Goal: Task Accomplishment & Management: Manage account settings

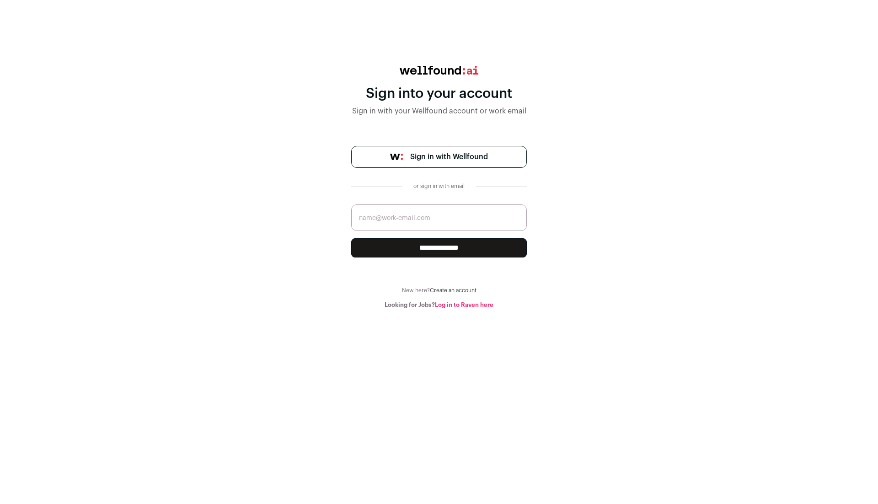
click at [447, 157] on span "Sign in with Wellfound" at bounding box center [449, 156] width 78 height 11
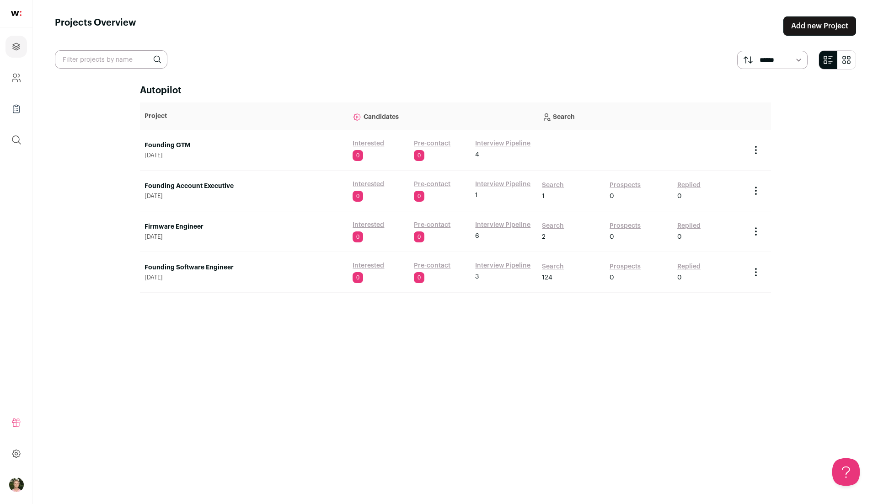
click at [191, 266] on link "Founding Software Engineer" at bounding box center [243, 267] width 199 height 9
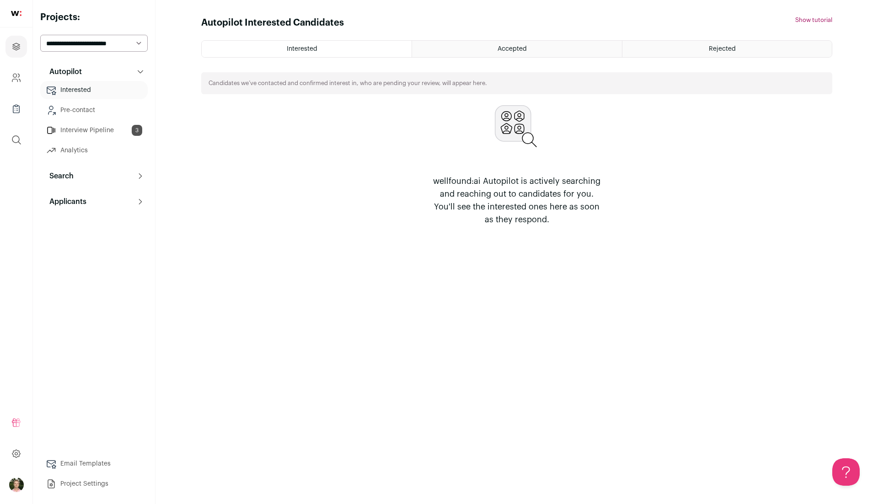
click at [543, 49] on div "Accepted" at bounding box center [516, 49] width 209 height 16
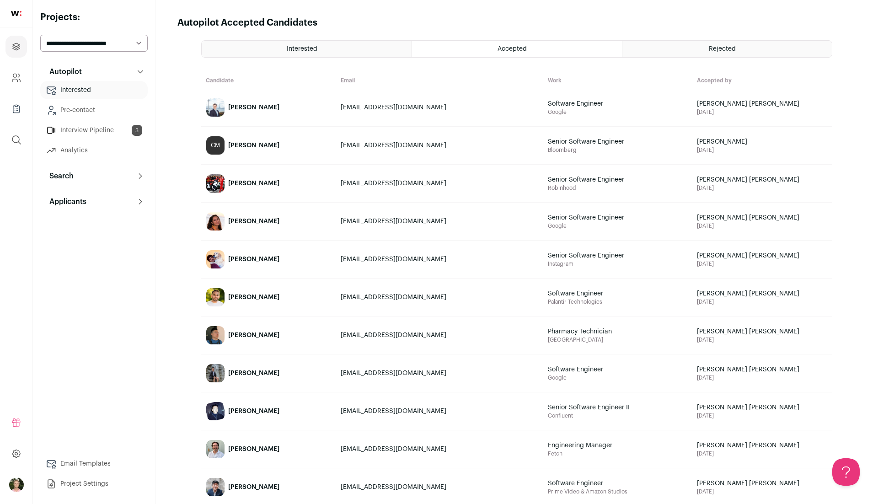
click at [287, 105] on link "[PERSON_NAME]" at bounding box center [269, 107] width 134 height 37
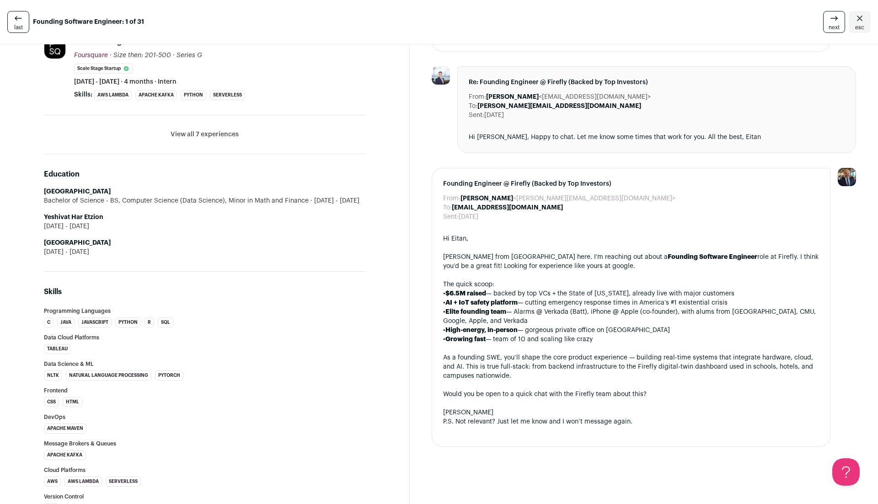
scroll to position [397, 0]
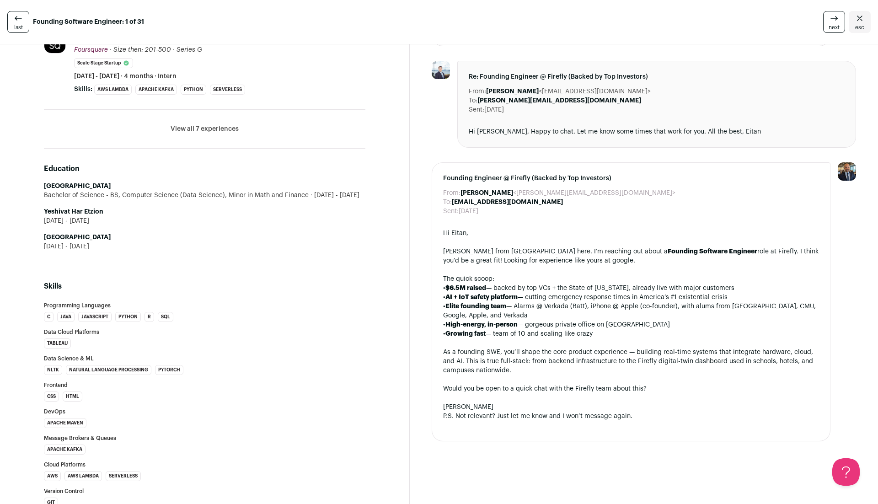
click at [725, 247] on div "[PERSON_NAME] from [GEOGRAPHIC_DATA] here. I’m reaching out about a Founding So…" at bounding box center [631, 256] width 376 height 18
click at [732, 244] on div at bounding box center [631, 242] width 376 height 9
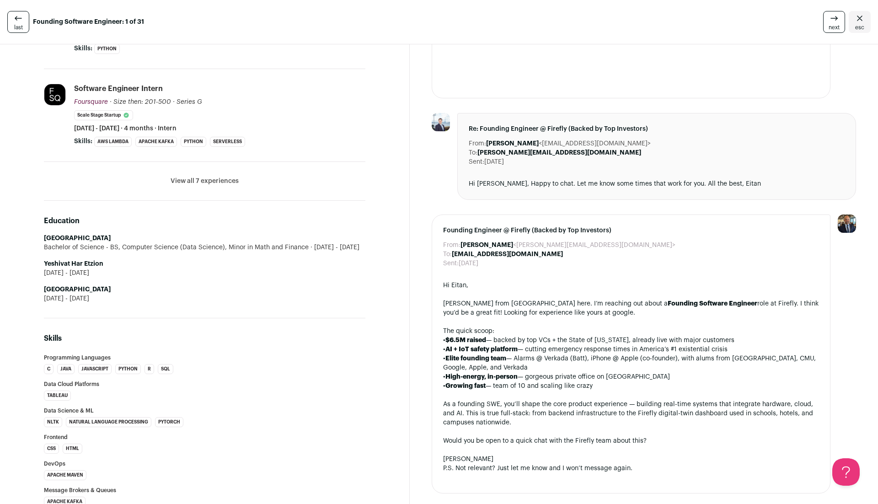
scroll to position [0, 0]
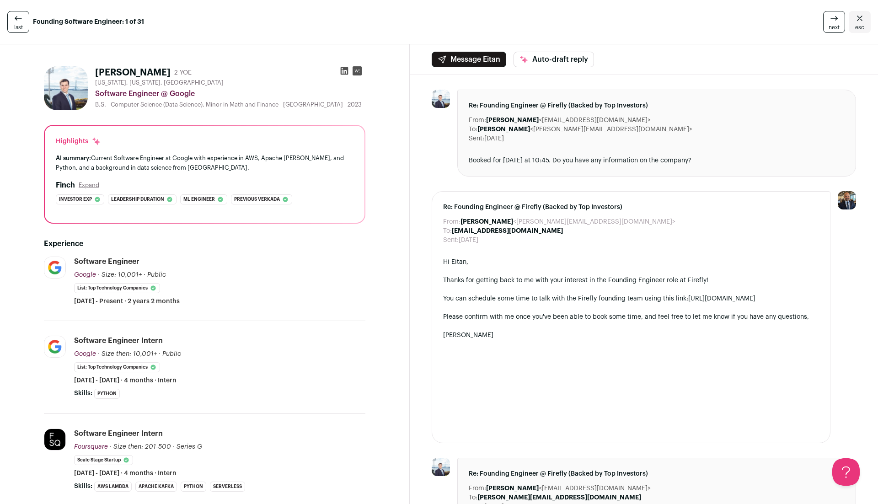
click at [25, 25] on link "last" at bounding box center [18, 22] width 22 height 22
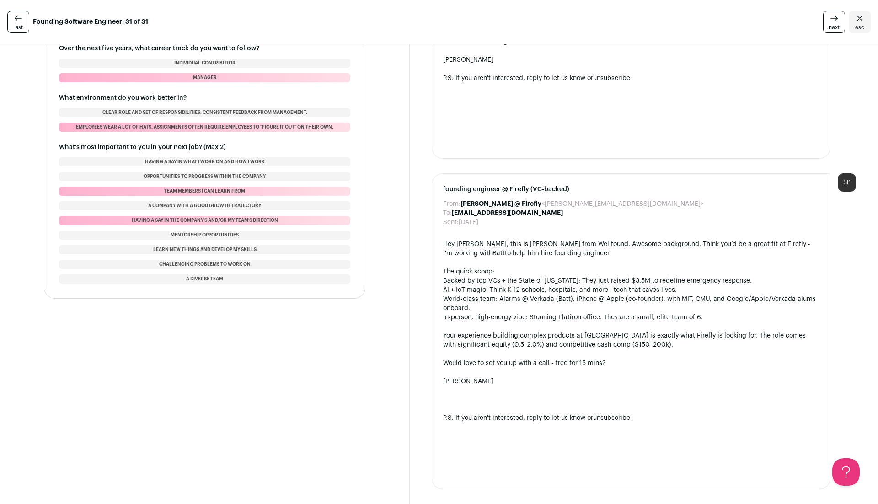
scroll to position [1098, 0]
click at [18, 17] on icon at bounding box center [18, 18] width 11 height 11
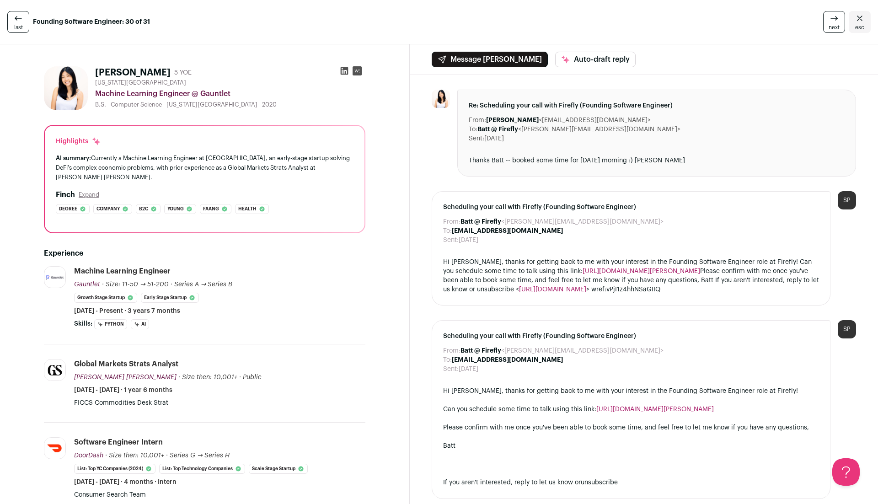
click at [18, 16] on icon at bounding box center [18, 18] width 11 height 11
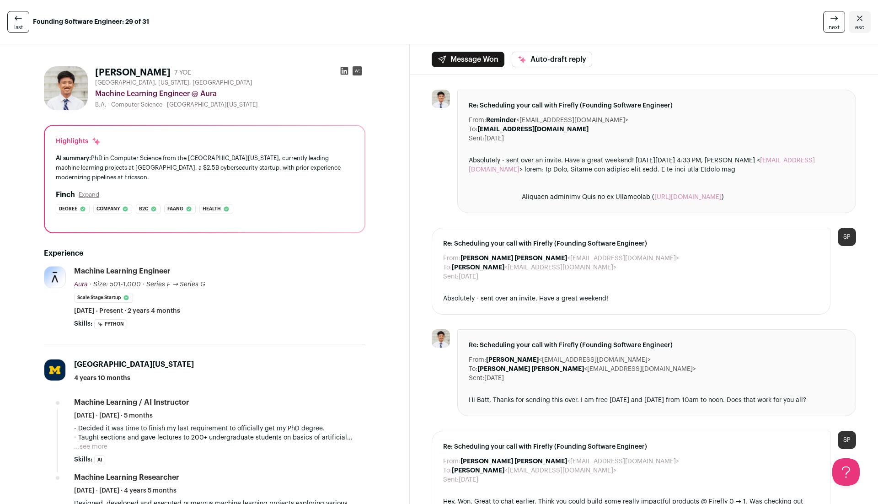
click at [346, 70] on icon at bounding box center [344, 70] width 9 height 9
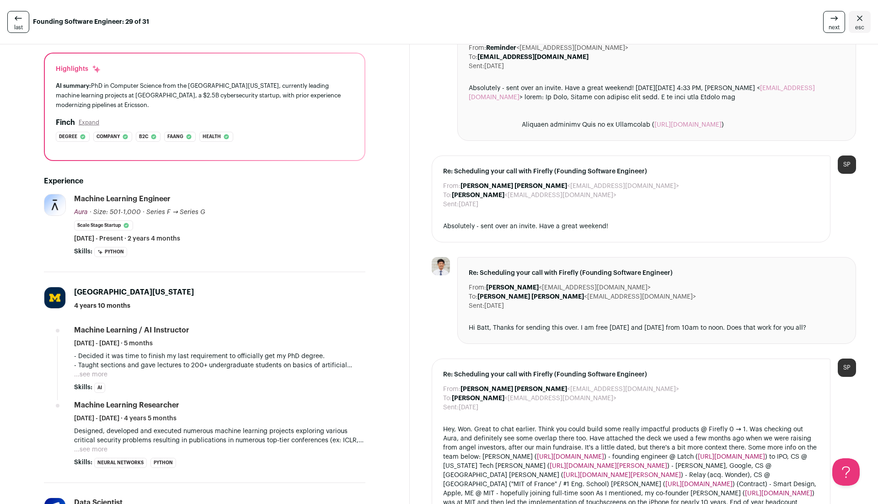
scroll to position [80, 0]
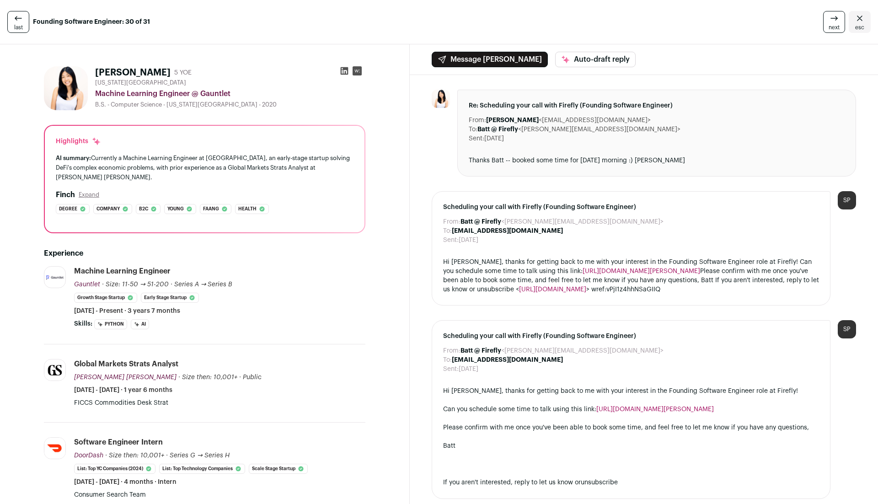
click at [21, 24] on span "last" at bounding box center [18, 27] width 9 height 7
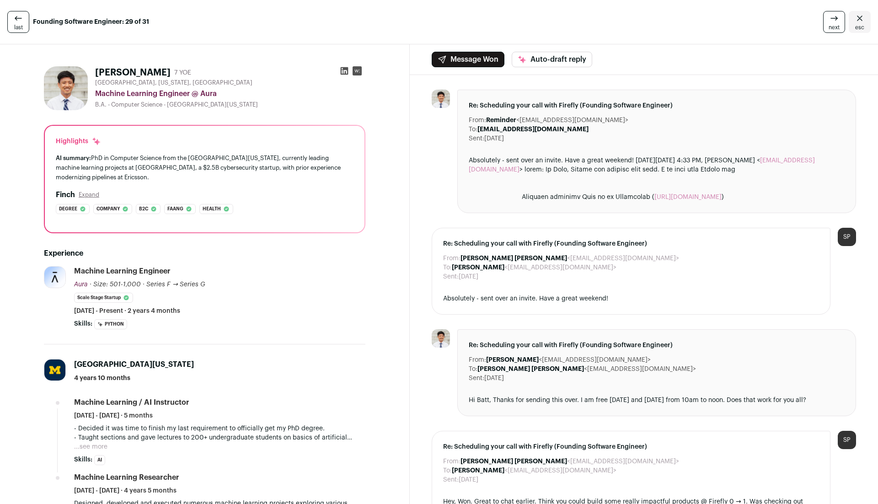
click at [21, 24] on span "last" at bounding box center [18, 27] width 9 height 7
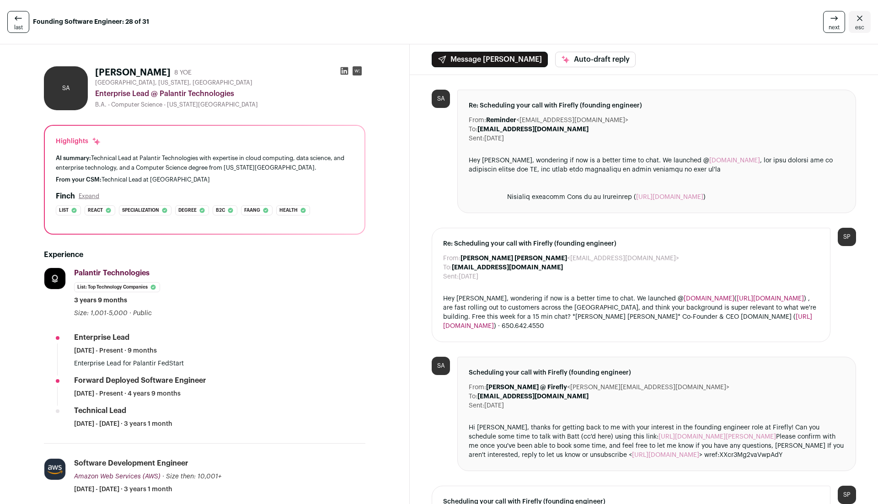
click at [343, 72] on icon at bounding box center [344, 71] width 8 height 8
click at [14, 17] on icon at bounding box center [18, 18] width 11 height 11
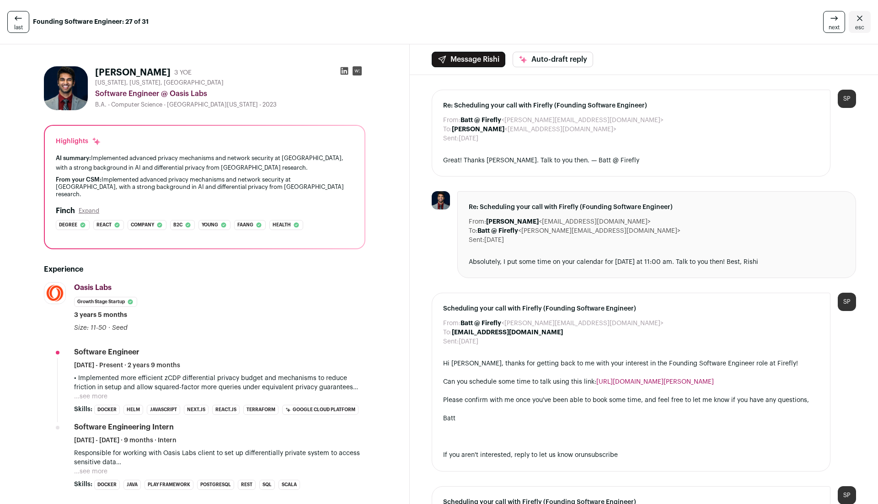
click at [346, 68] on icon at bounding box center [344, 71] width 8 height 8
click at [13, 13] on icon at bounding box center [18, 18] width 11 height 11
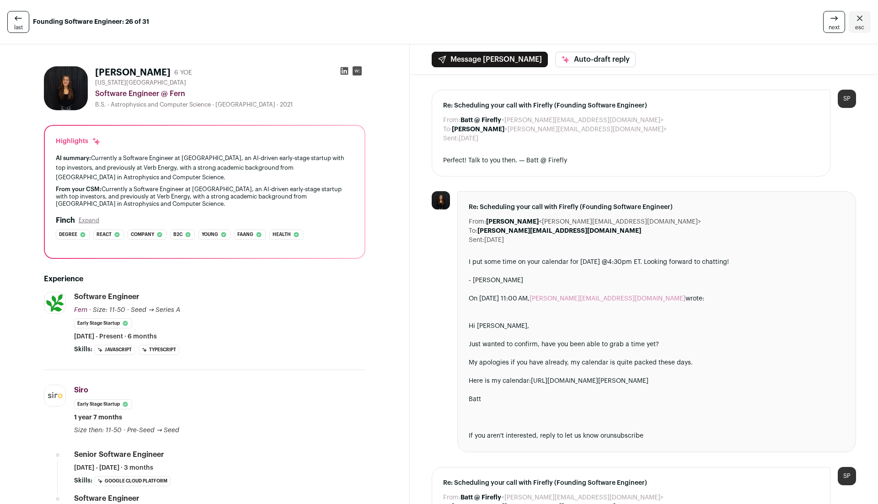
click at [15, 16] on icon at bounding box center [18, 18] width 11 height 11
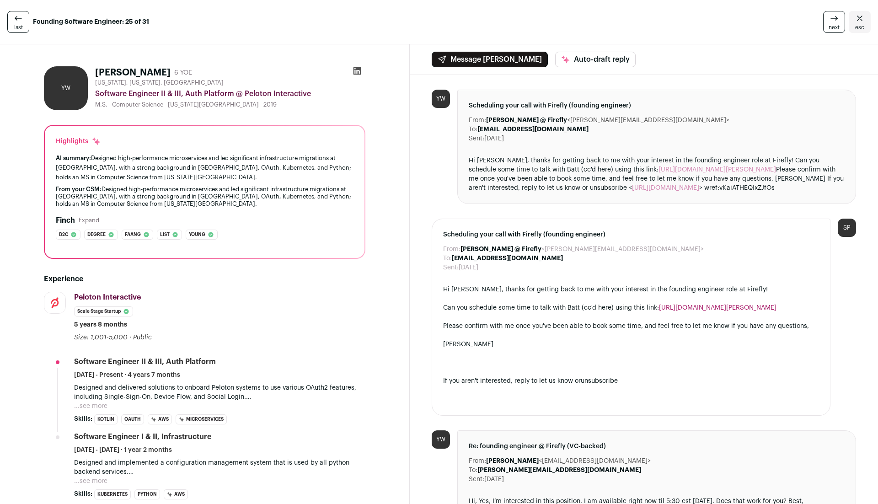
click at [15, 16] on icon at bounding box center [18, 18] width 11 height 11
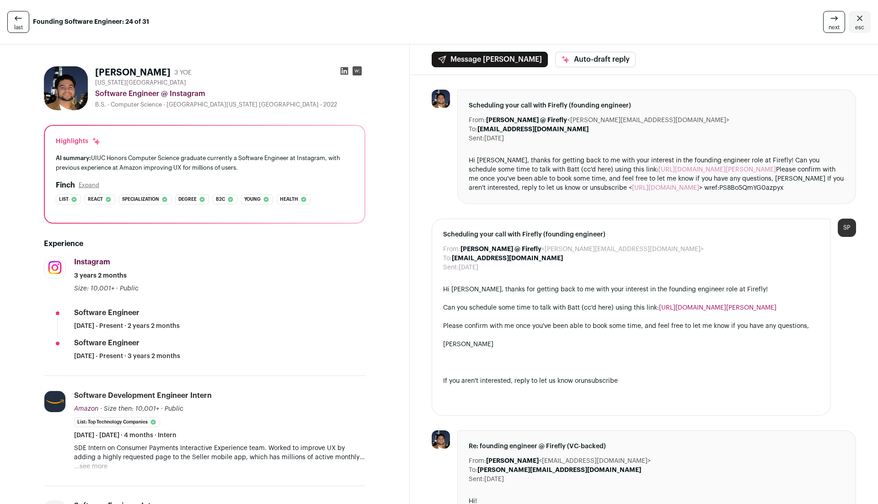
click at [15, 16] on icon at bounding box center [18, 18] width 11 height 11
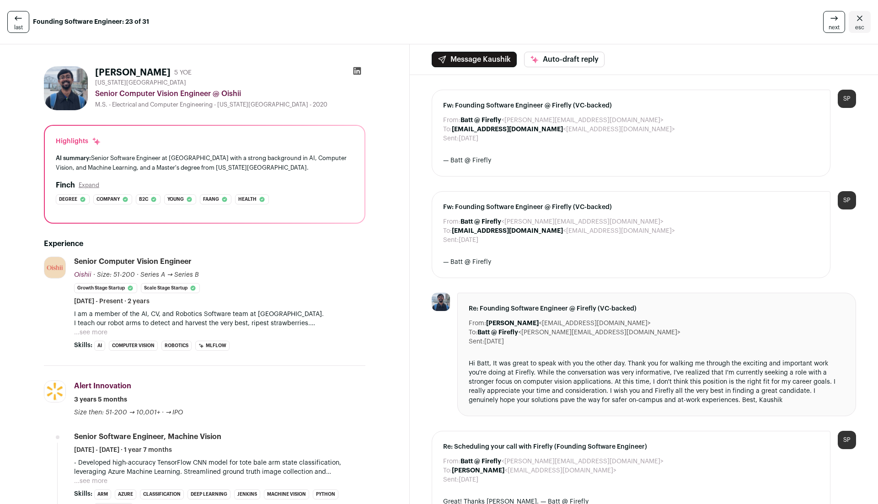
click at [15, 16] on icon at bounding box center [18, 18] width 11 height 11
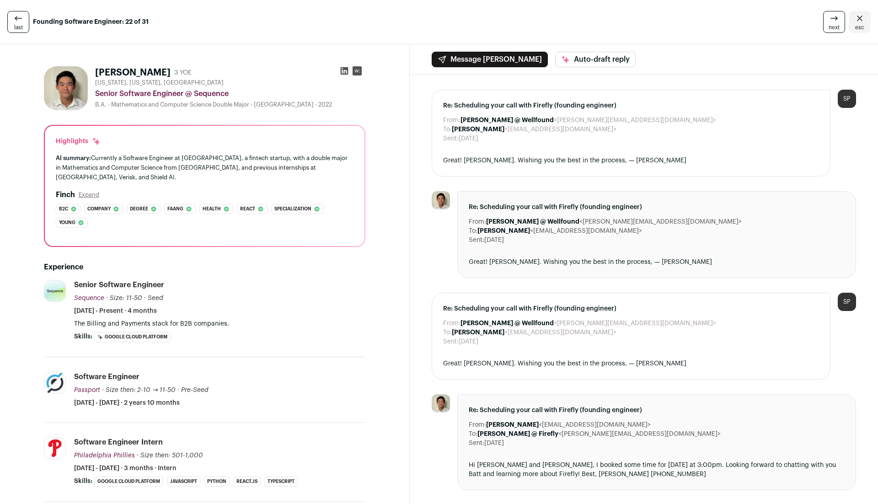
click at [15, 16] on icon at bounding box center [18, 18] width 11 height 11
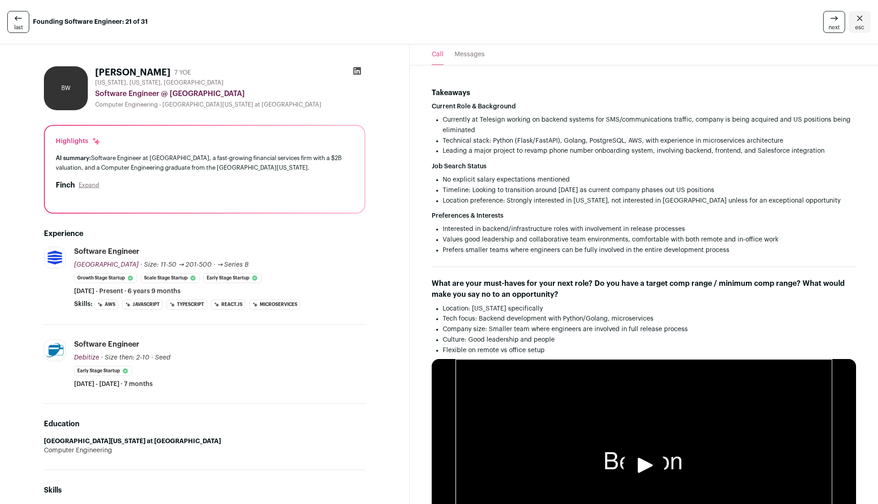
click at [15, 16] on icon at bounding box center [18, 18] width 11 height 11
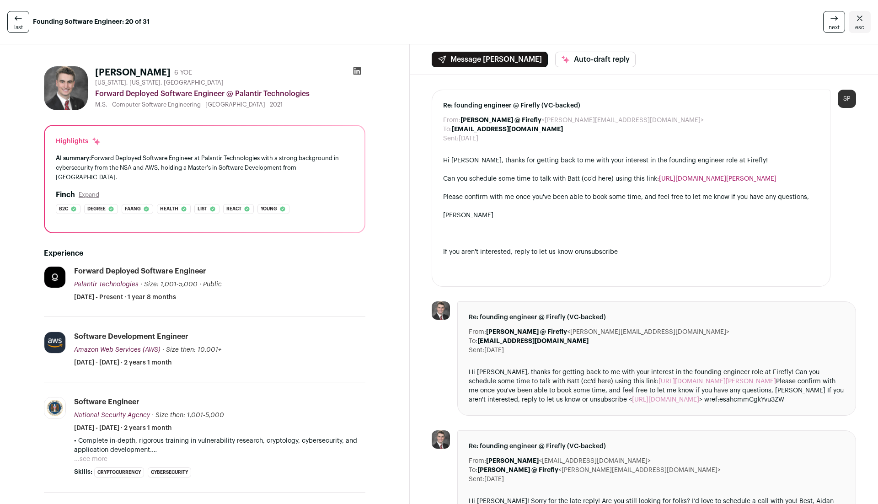
click at [357, 68] on icon at bounding box center [357, 71] width 8 height 8
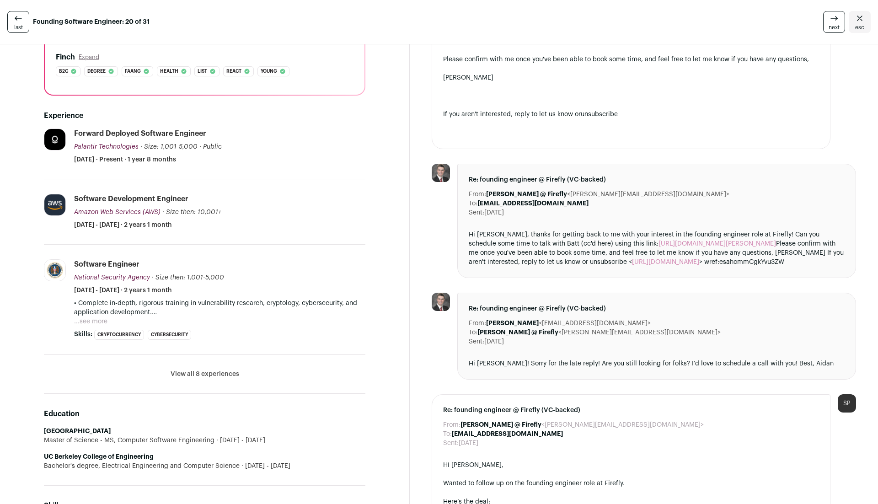
scroll to position [159, 0]
